Goal: Information Seeking & Learning: Learn about a topic

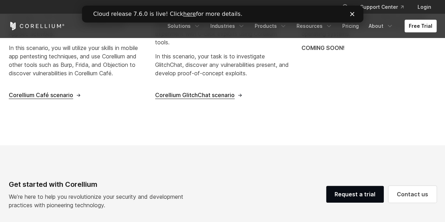
scroll to position [365, 0]
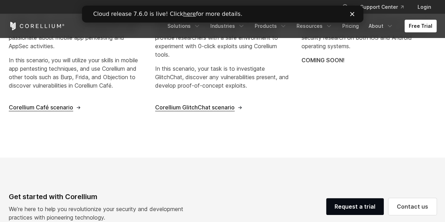
drag, startPoint x: 54, startPoint y: 111, endPoint x: 63, endPoint y: 104, distance: 11.8
click at [63, 104] on div "Mobile App Pentesting Corellium Café is an intentionally-vulnerable coffee shop…" at bounding box center [223, 18] width 442 height 221
click at [63, 104] on span "Corellium Café scenario" at bounding box center [41, 107] width 64 height 7
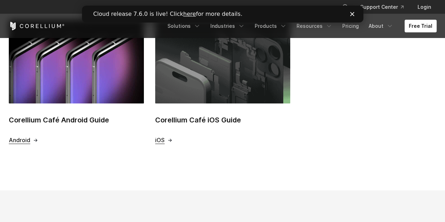
scroll to position [303, 0]
click at [158, 139] on span "iOS" at bounding box center [159, 140] width 9 height 7
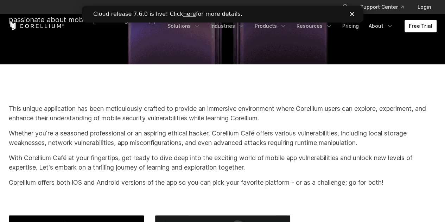
scroll to position [0, 0]
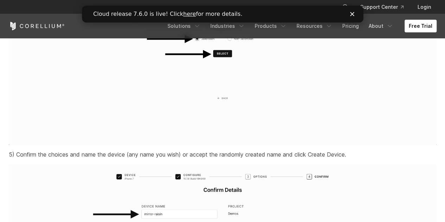
scroll to position [1633, 0]
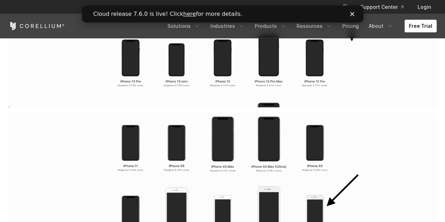
click at [224, 122] on img at bounding box center [223, 206] width 428 height 186
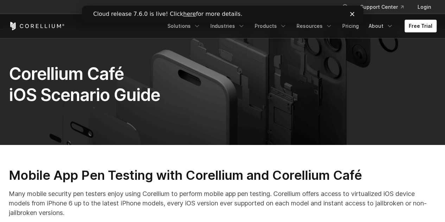
scroll to position [0, 0]
